Goal: Task Accomplishment & Management: Use online tool/utility

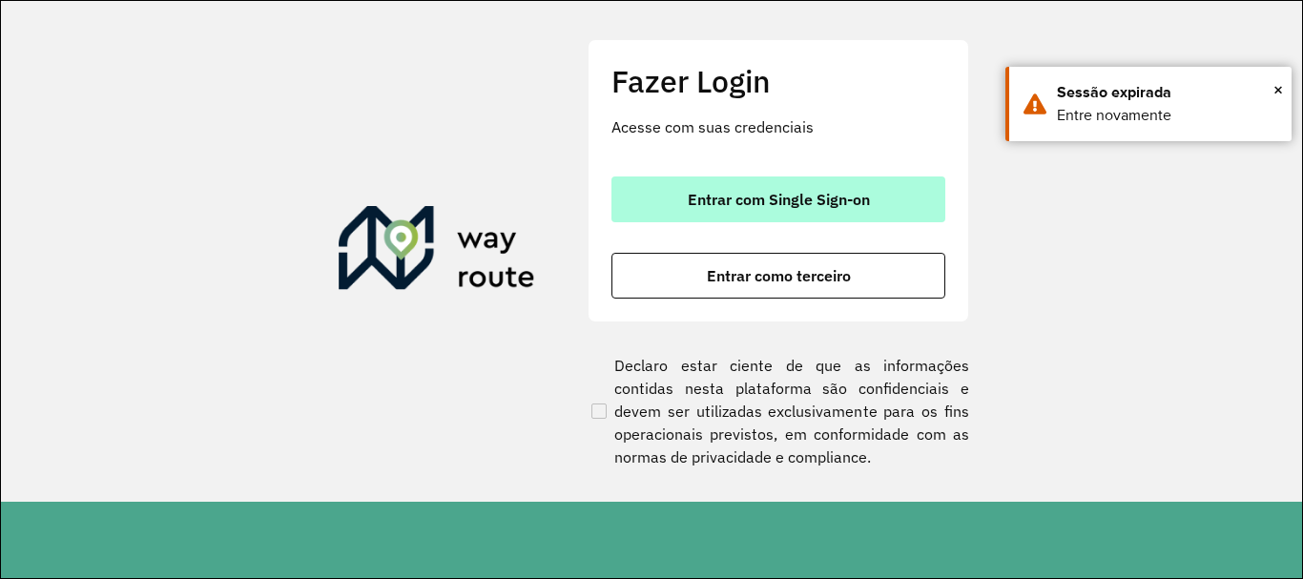
click at [877, 213] on button "Entrar com Single Sign-on" at bounding box center [778, 199] width 334 height 46
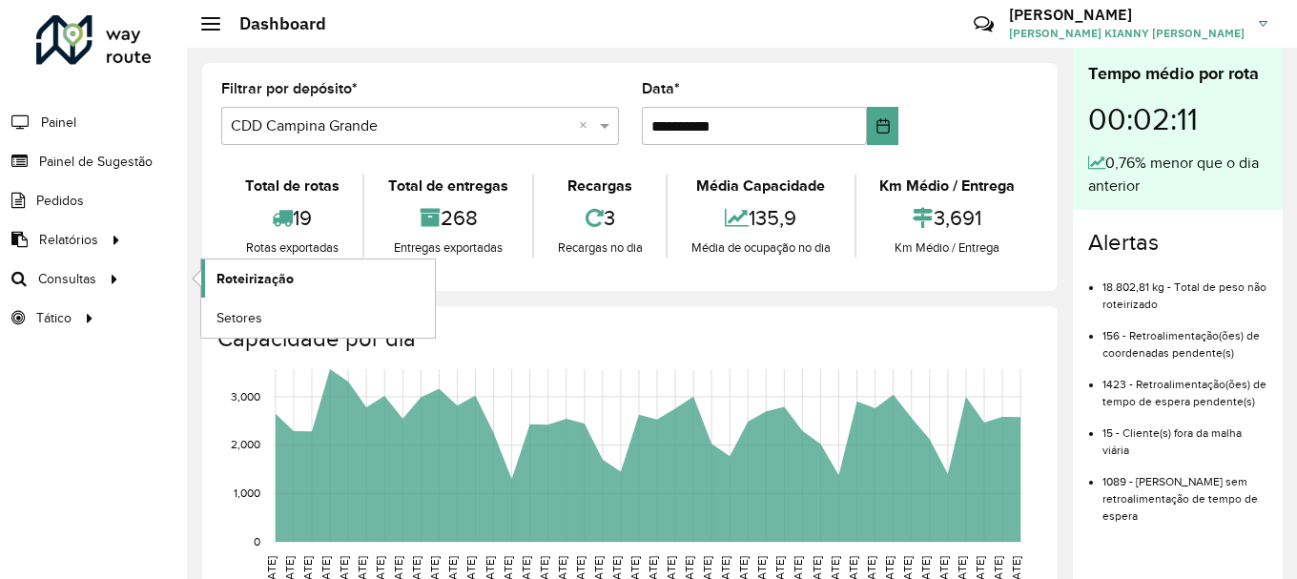
click at [245, 292] on link "Roteirização" at bounding box center [318, 278] width 234 height 38
